Goal: Manage account settings

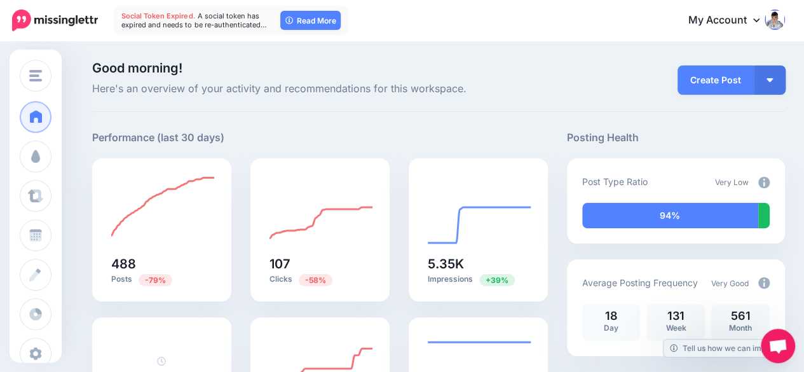
click at [759, 10] on link "My Account" at bounding box center [729, 20] width 109 height 31
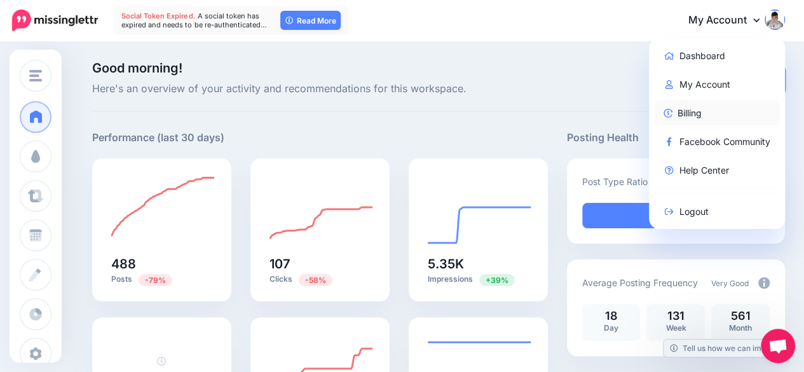
click at [694, 106] on link "Billing" at bounding box center [717, 112] width 126 height 25
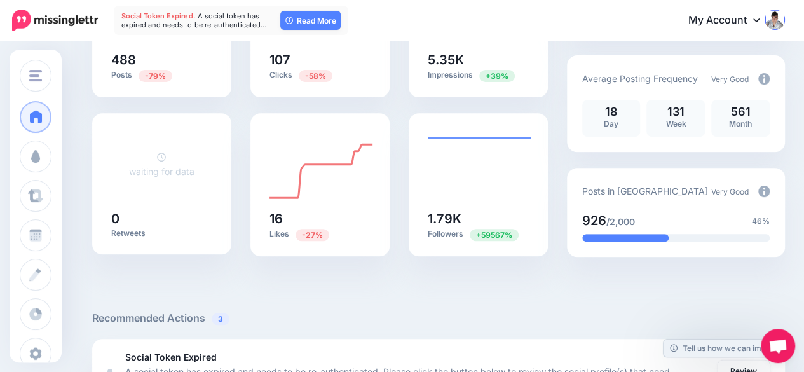
scroll to position [26, 0]
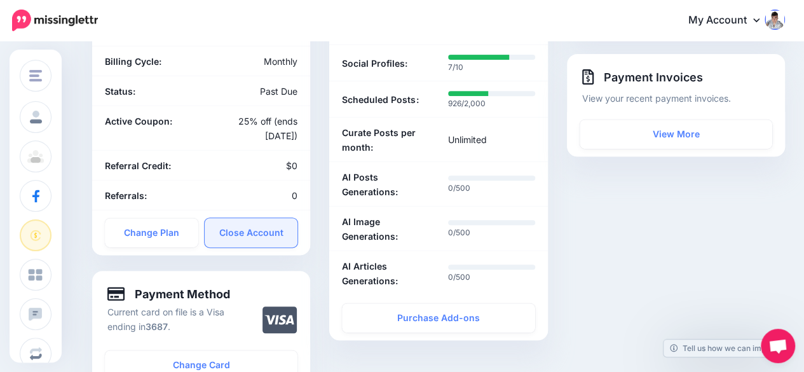
scroll to position [254, 0]
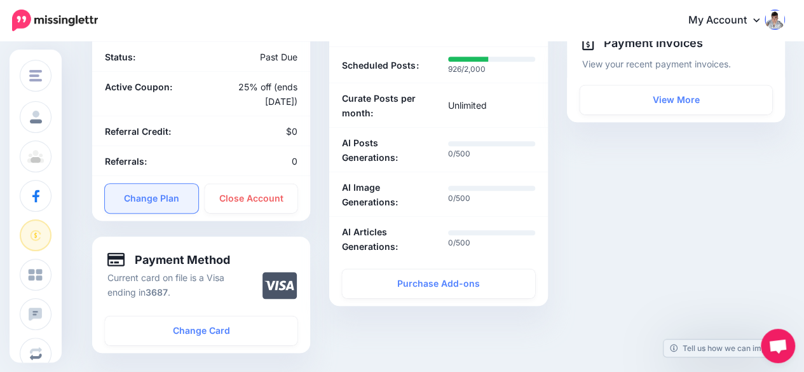
click at [170, 203] on link "Change Plan" at bounding box center [151, 198] width 93 height 29
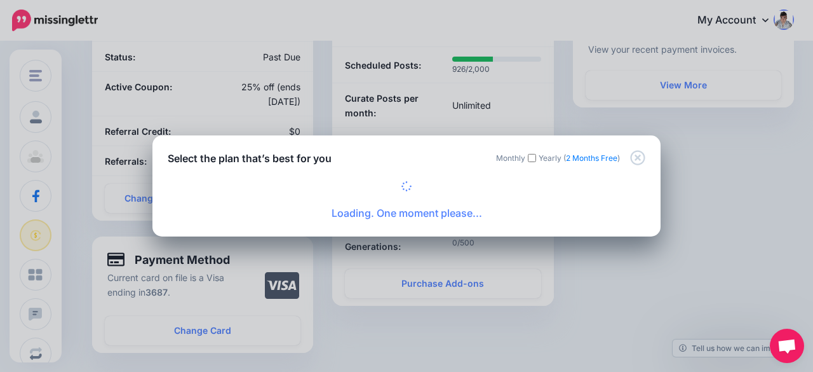
click at [679, 123] on div "Select the plan that’s best for you Monthly Yearly ( 2 Months Free ) Loading. O…" at bounding box center [406, 186] width 813 height 372
click at [633, 161] on icon "Close" at bounding box center [637, 157] width 15 height 15
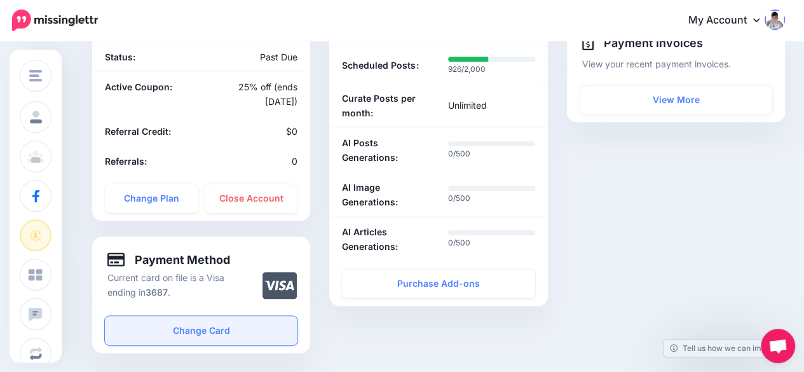
click at [199, 326] on link "Change Card" at bounding box center [201, 330] width 192 height 29
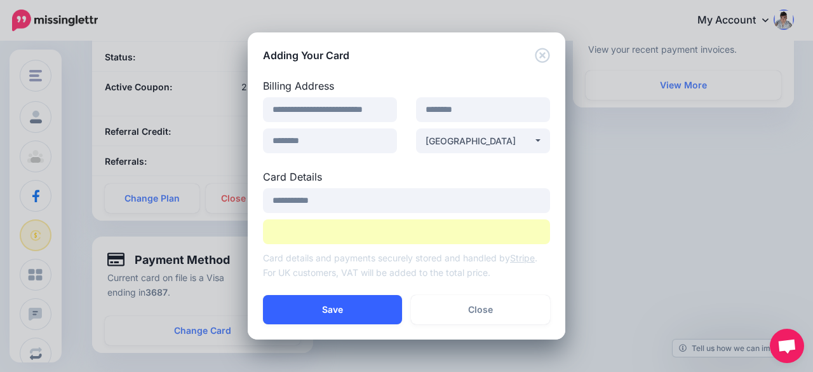
click at [349, 313] on button "Save" at bounding box center [332, 309] width 139 height 29
